Goal: Task Accomplishment & Management: Use online tool/utility

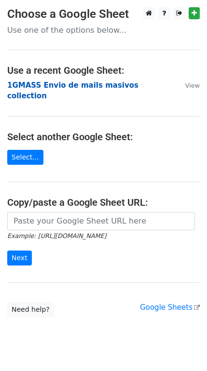
click at [39, 83] on strong "1GMASS Envio de mails masivos collection" at bounding box center [72, 91] width 131 height 20
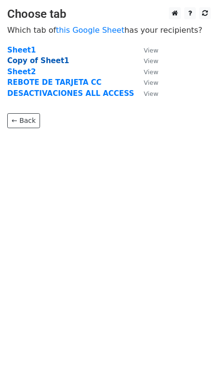
click at [36, 61] on strong "Copy of Sheet1" at bounding box center [38, 60] width 62 height 9
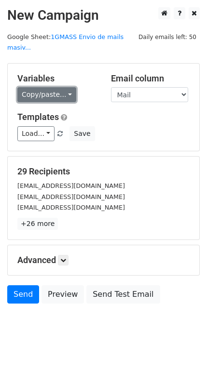
click at [64, 87] on link "Copy/paste..." at bounding box center [46, 94] width 59 height 15
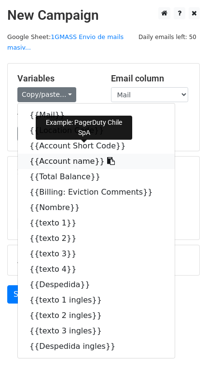
click at [39, 154] on link "{{Account name}}" at bounding box center [96, 161] width 156 height 15
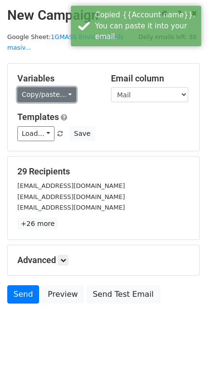
click at [55, 87] on link "Copy/paste..." at bounding box center [46, 94] width 59 height 15
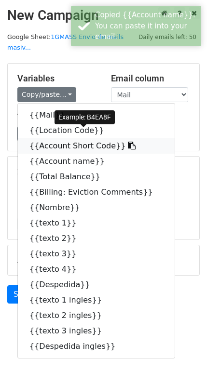
drag, startPoint x: 59, startPoint y: 135, endPoint x: 4, endPoint y: 139, distance: 55.1
click at [58, 138] on link "{{Account Short Code}}" at bounding box center [96, 145] width 156 height 15
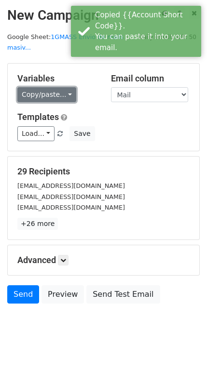
click at [52, 87] on link "Copy/paste..." at bounding box center [46, 94] width 59 height 15
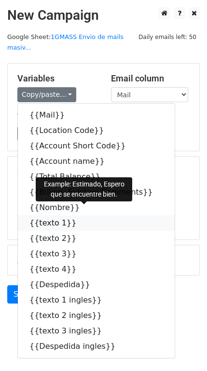
drag, startPoint x: 43, startPoint y: 213, endPoint x: 7, endPoint y: 206, distance: 36.3
click at [42, 215] on link "{{texto 1}}" at bounding box center [96, 222] width 156 height 15
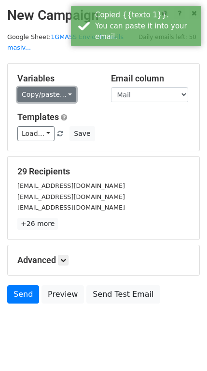
click at [63, 87] on link "Copy/paste..." at bounding box center [46, 94] width 59 height 15
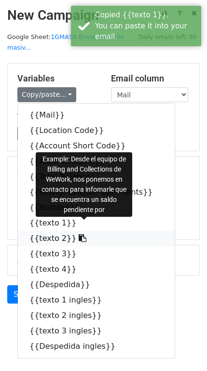
click at [42, 231] on link "{{texto 2}}" at bounding box center [96, 238] width 156 height 15
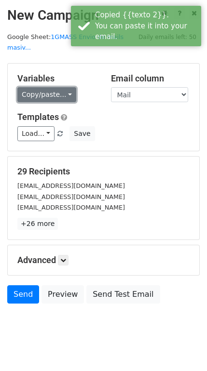
click at [48, 87] on link "Copy/paste..." at bounding box center [46, 94] width 59 height 15
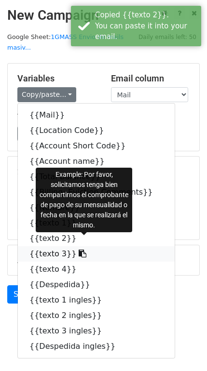
click at [39, 246] on link "{{texto 3}}" at bounding box center [96, 253] width 156 height 15
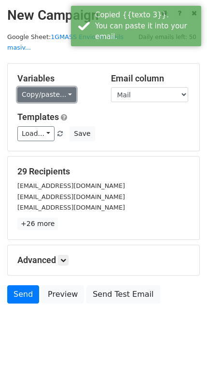
click at [62, 87] on link "Copy/paste..." at bounding box center [46, 94] width 59 height 15
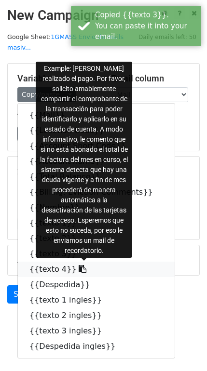
click at [39, 261] on link "{{texto 4}}" at bounding box center [96, 268] width 156 height 15
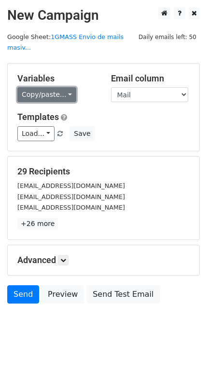
click at [59, 87] on link "Copy/paste..." at bounding box center [46, 94] width 59 height 15
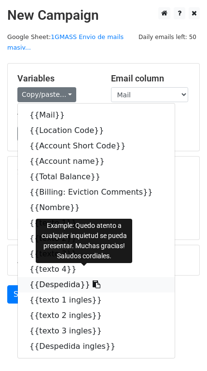
click at [42, 278] on link "{{Despedida}}" at bounding box center [96, 284] width 156 height 15
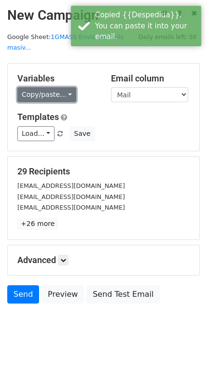
click at [56, 87] on link "Copy/paste..." at bounding box center [46, 94] width 59 height 15
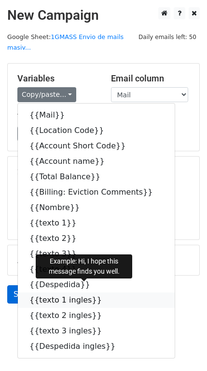
drag, startPoint x: 57, startPoint y: 289, endPoint x: 17, endPoint y: 282, distance: 40.1
click at [56, 292] on link "{{texto 1 ingles}}" at bounding box center [96, 299] width 156 height 15
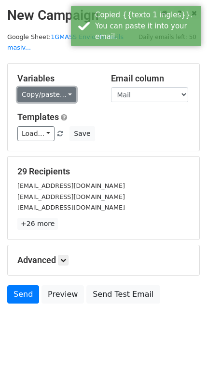
click at [52, 87] on link "Copy/paste..." at bounding box center [46, 94] width 59 height 15
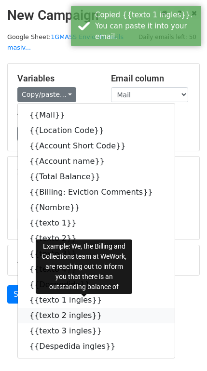
click at [48, 308] on link "{{texto 2 ingles}}" at bounding box center [96, 315] width 156 height 15
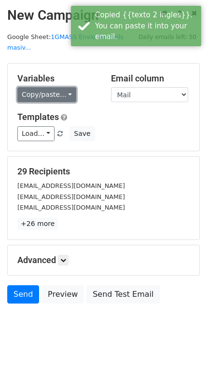
click at [58, 89] on link "Copy/paste..." at bounding box center [46, 94] width 59 height 15
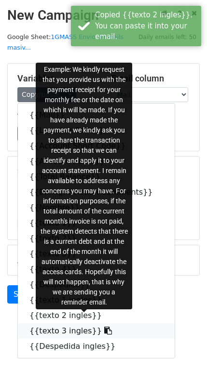
click at [47, 323] on link "{{texto 3 ingles}}" at bounding box center [96, 330] width 156 height 15
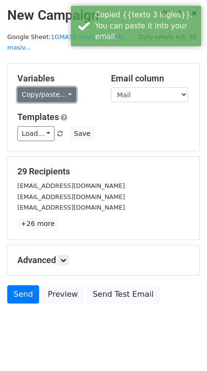
click at [61, 87] on link "Copy/paste..." at bounding box center [46, 94] width 59 height 15
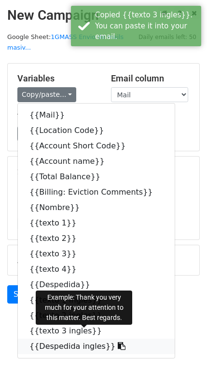
click at [42, 340] on link "{{Despedida ingles}}" at bounding box center [96, 345] width 156 height 15
drag, startPoint x: 42, startPoint y: 340, endPoint x: 6, endPoint y: 330, distance: 38.0
click at [42, 339] on html "New Campaign Daily emails left: 50 Google Sheet: 1GMASS Envio de mails masiv...…" at bounding box center [103, 192] width 207 height 385
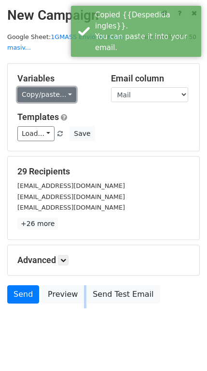
click at [44, 87] on link "Copy/paste..." at bounding box center [46, 94] width 59 height 15
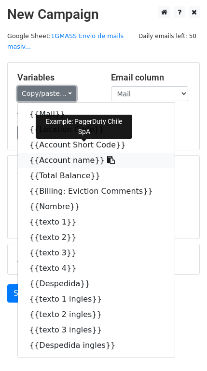
scroll to position [3, 0]
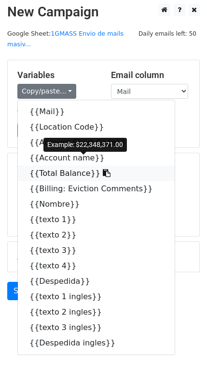
click at [64, 166] on link "{{Total Balance}}" at bounding box center [96, 173] width 156 height 15
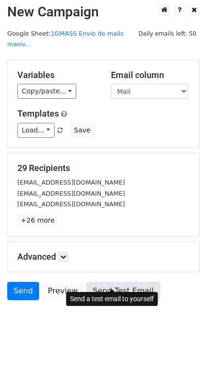
click at [104, 282] on link "Send Test Email" at bounding box center [122, 291] width 73 height 18
click at [109, 282] on link "Send Test Email" at bounding box center [122, 291] width 73 height 18
